Goal: Task Accomplishment & Management: Use online tool/utility

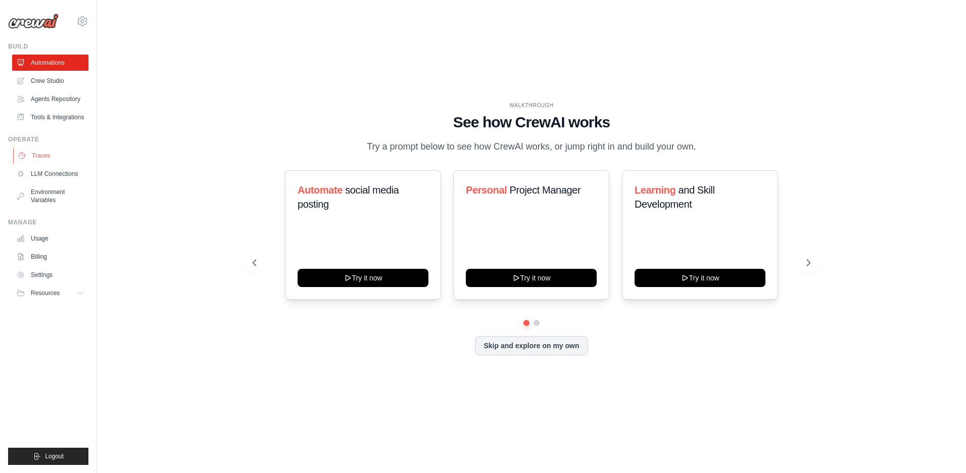
click at [36, 154] on link "Traces" at bounding box center [51, 156] width 76 height 16
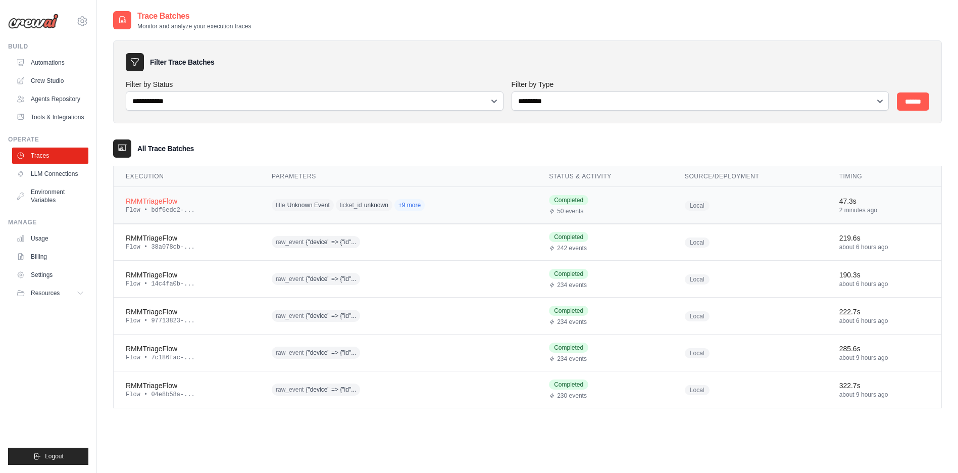
click at [203, 204] on div "RMMTriageFlow" at bounding box center [187, 201] width 122 height 10
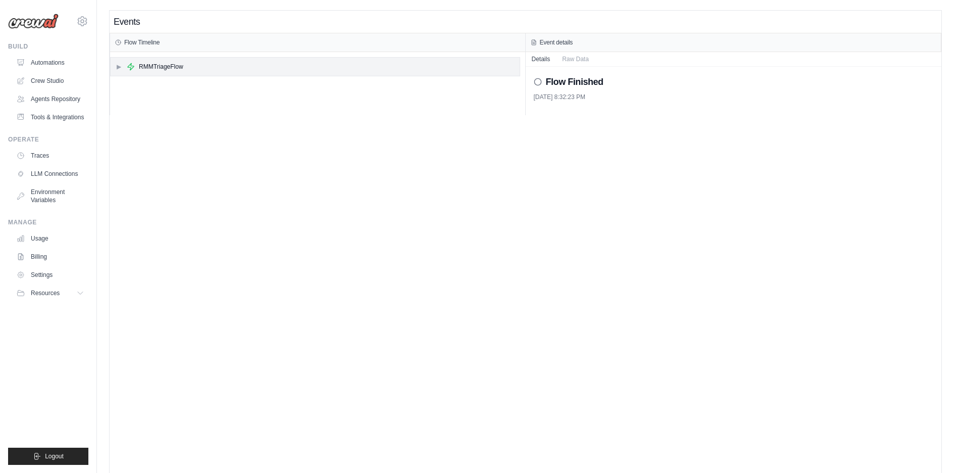
click at [116, 67] on span "▶" at bounding box center [119, 67] width 6 height 8
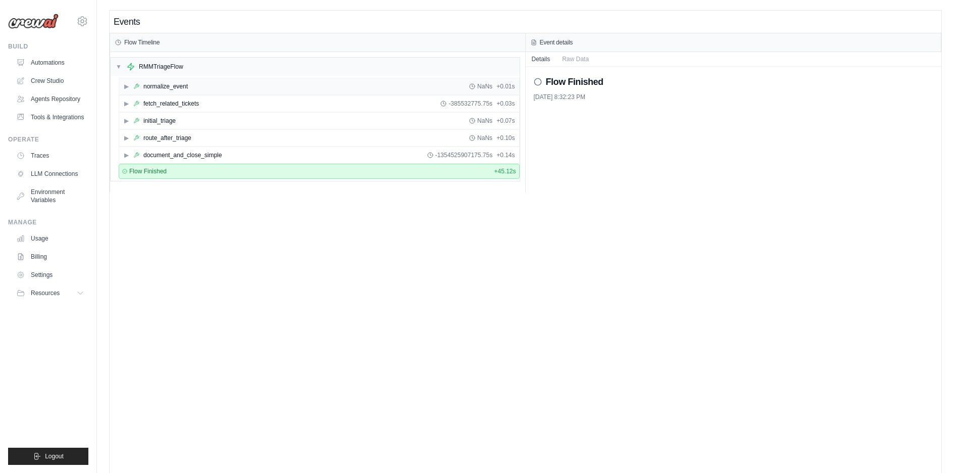
click at [126, 87] on span "▶" at bounding box center [126, 86] width 6 height 8
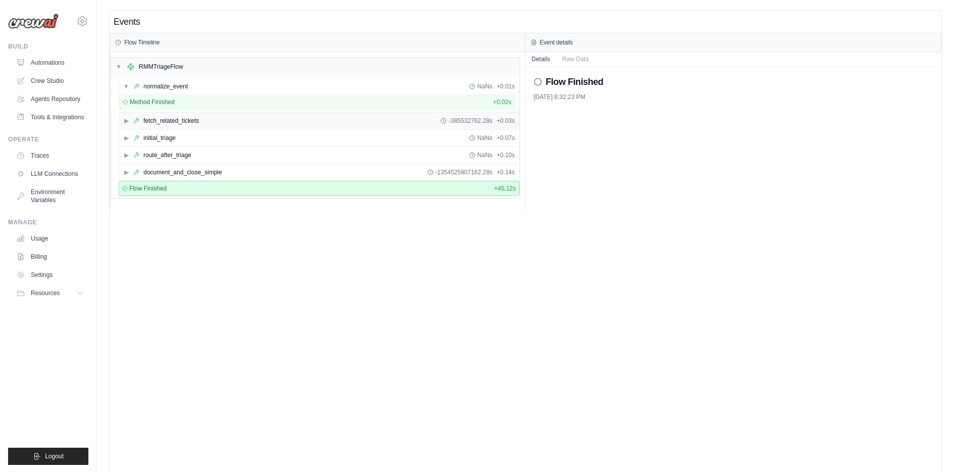
click at [124, 121] on span "▶" at bounding box center [126, 121] width 6 height 8
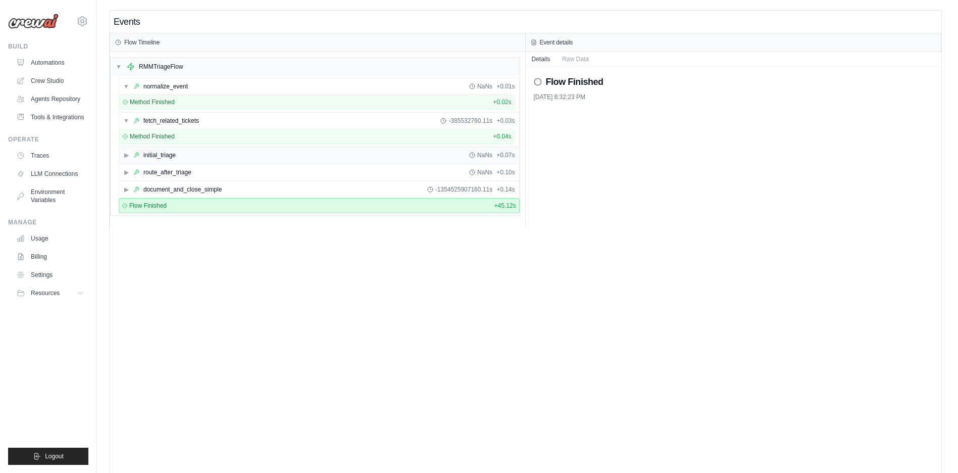
click at [127, 155] on span "▶" at bounding box center [126, 155] width 6 height 8
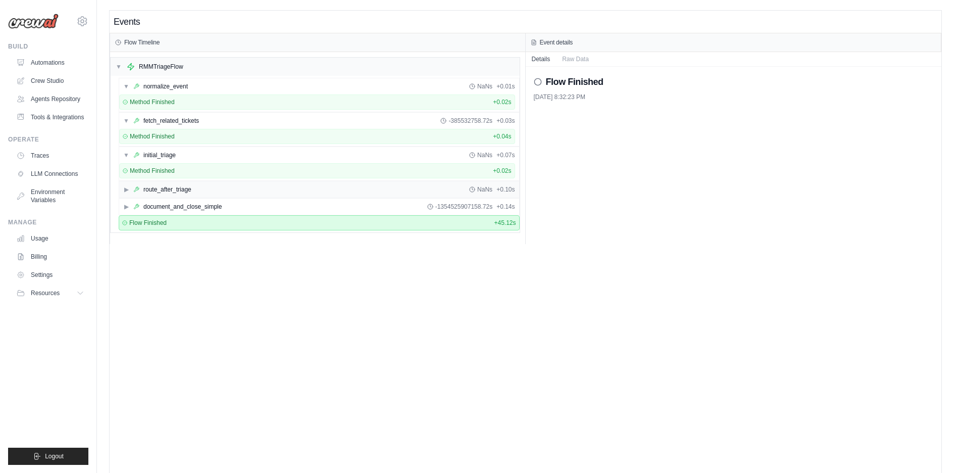
click at [126, 190] on span "▶" at bounding box center [126, 189] width 6 height 8
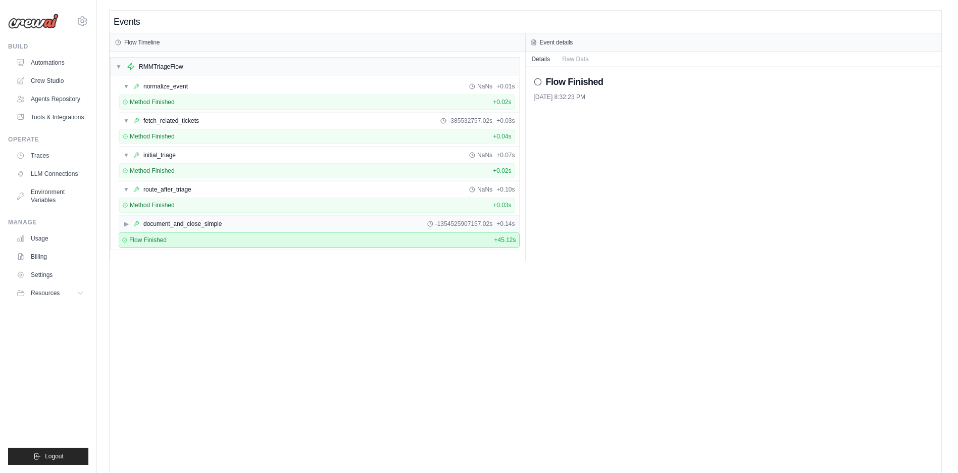
click at [126, 223] on span "▶" at bounding box center [126, 224] width 6 height 8
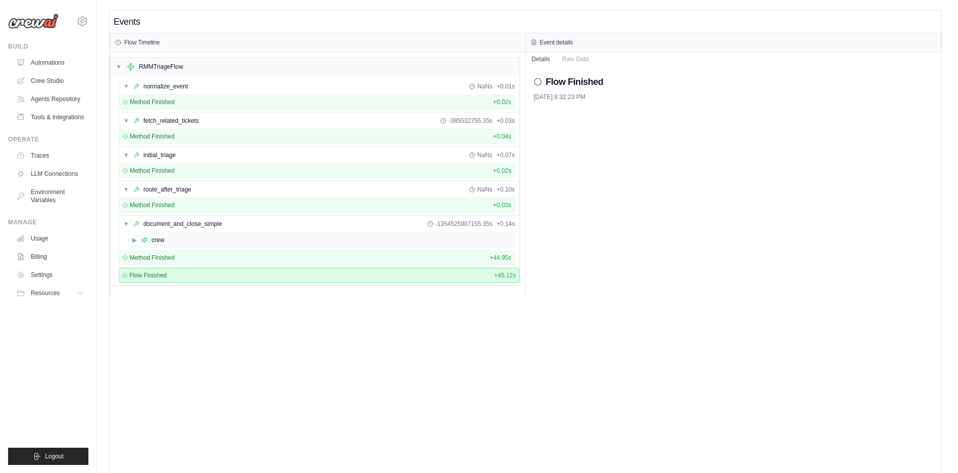
click at [133, 240] on span "▶" at bounding box center [134, 240] width 6 height 8
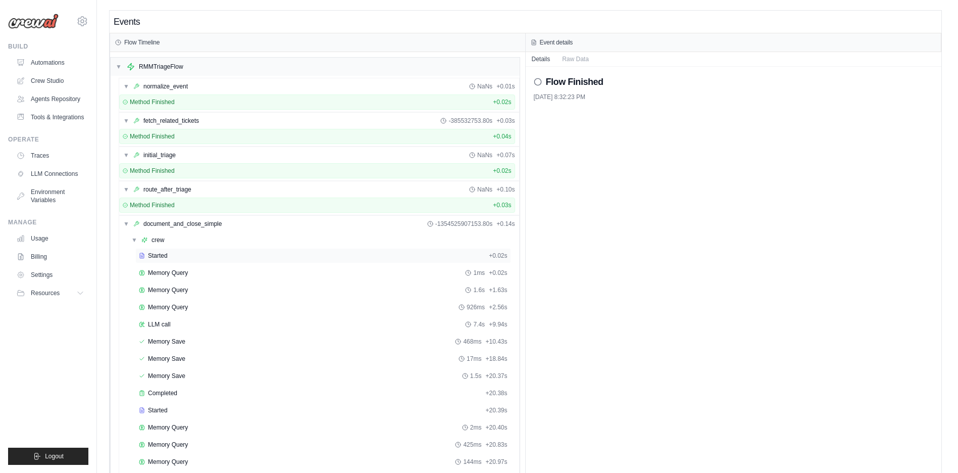
click at [161, 250] on div "Started + 0.02s" at bounding box center [323, 255] width 376 height 15
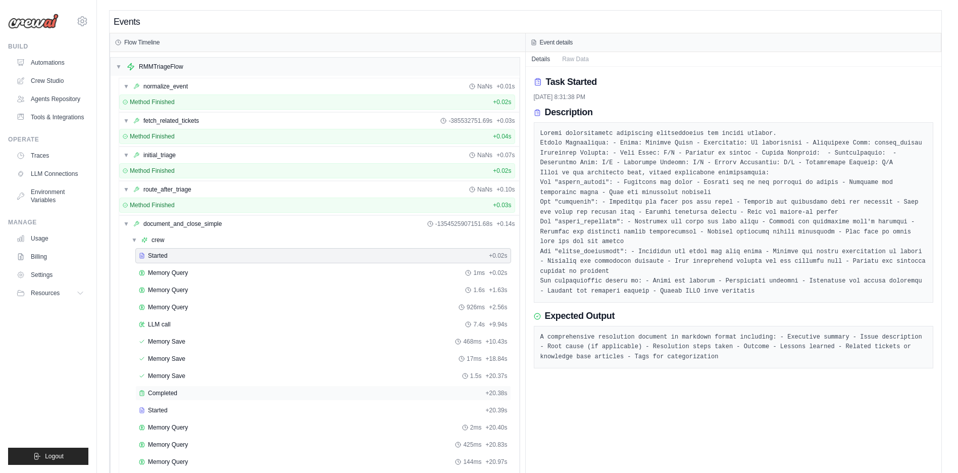
click at [165, 392] on span "Completed" at bounding box center [162, 393] width 29 height 8
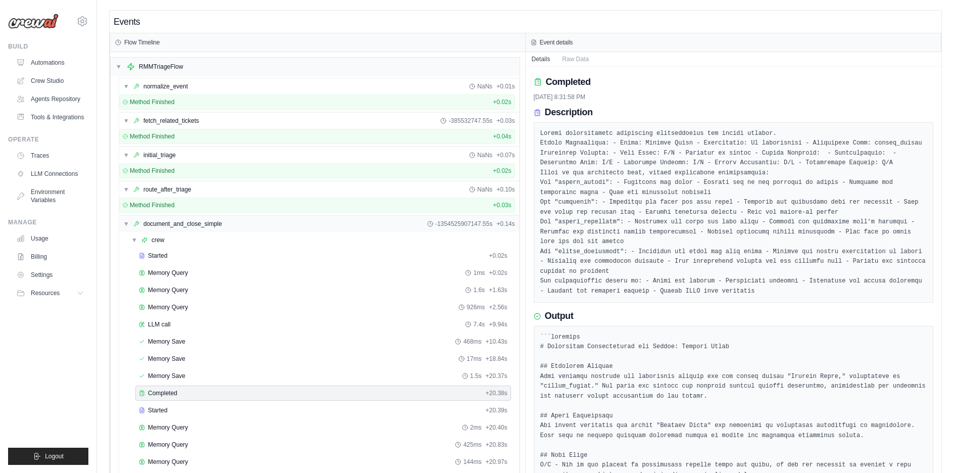
click at [126, 229] on div "▼ document_and_close_simple -1354525907147.55s + 0.14s" at bounding box center [319, 224] width 400 height 16
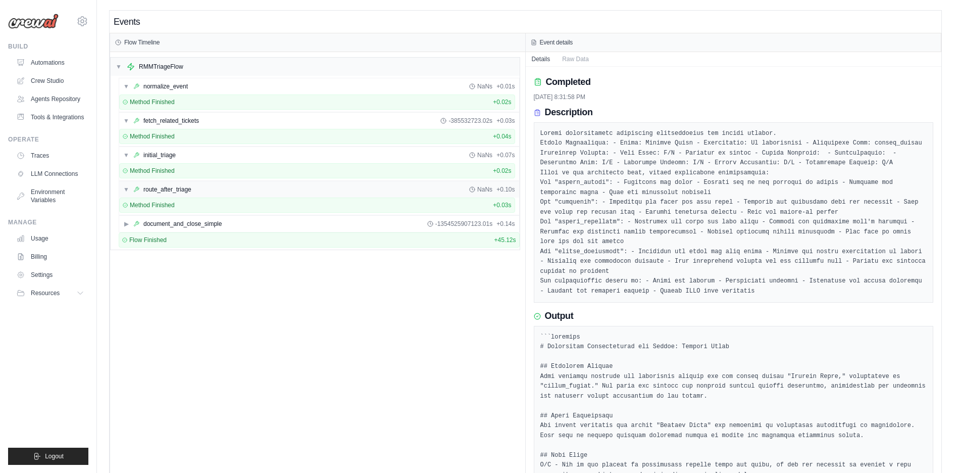
click at [124, 195] on div "▼ route_after_triage NaNs + 0.10s" at bounding box center [319, 189] width 400 height 16
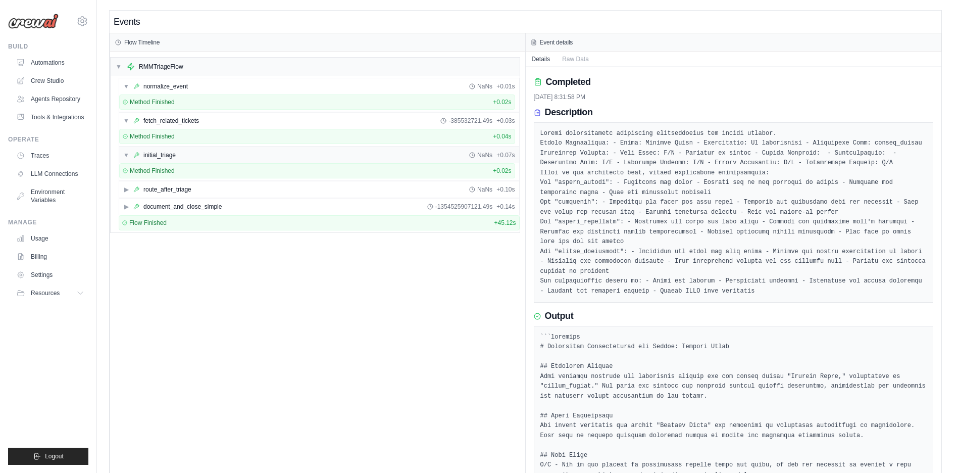
click at [125, 159] on span "▼" at bounding box center [126, 155] width 6 height 8
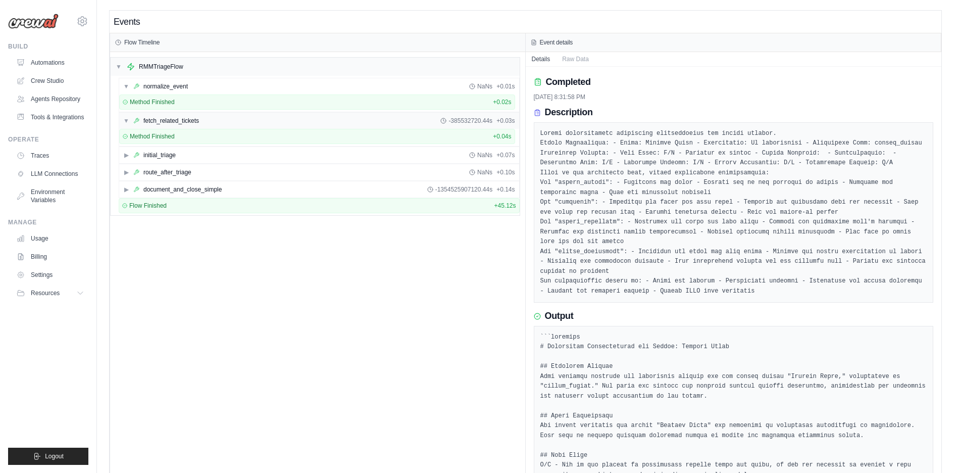
click at [124, 121] on span "▼" at bounding box center [126, 121] width 6 height 8
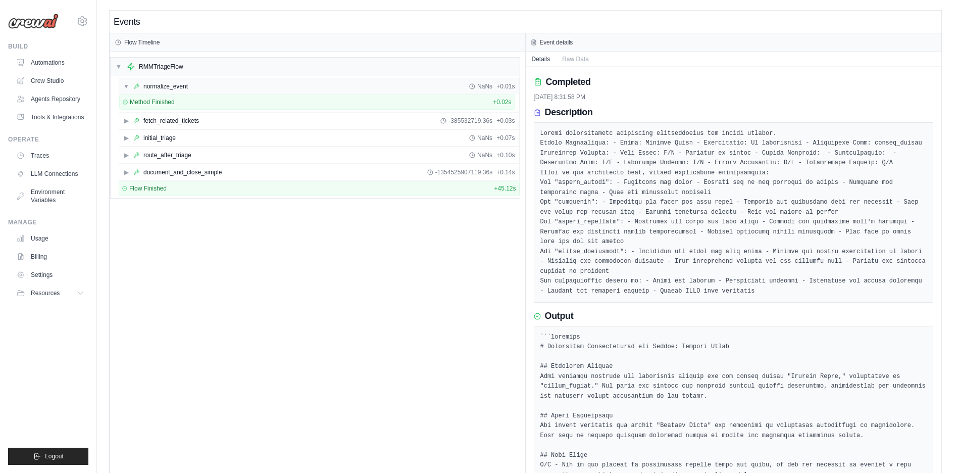
click at [125, 88] on span "▼" at bounding box center [126, 86] width 6 height 8
